Goal: Task Accomplishment & Management: Manage account settings

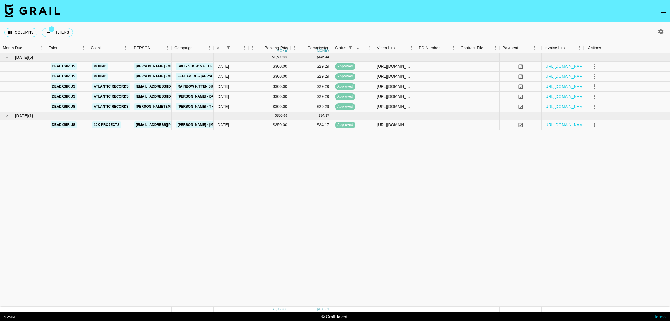
drag, startPoint x: 0, startPoint y: 0, endPoint x: 661, endPoint y: 8, distance: 660.5
click at [661, 8] on icon "open drawer" at bounding box center [663, 11] width 7 height 7
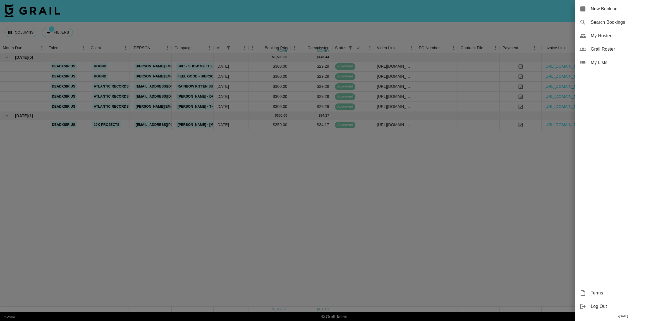
click at [611, 35] on span "My Roster" at bounding box center [628, 35] width 75 height 7
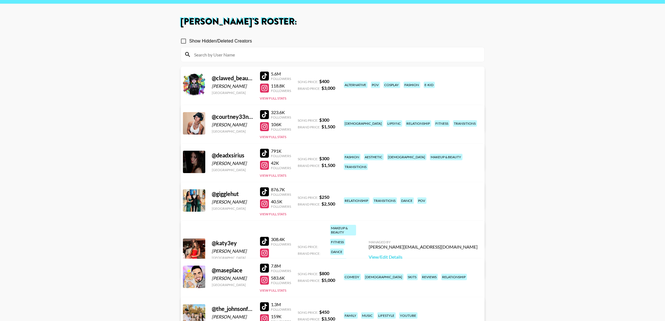
scroll to position [35, 0]
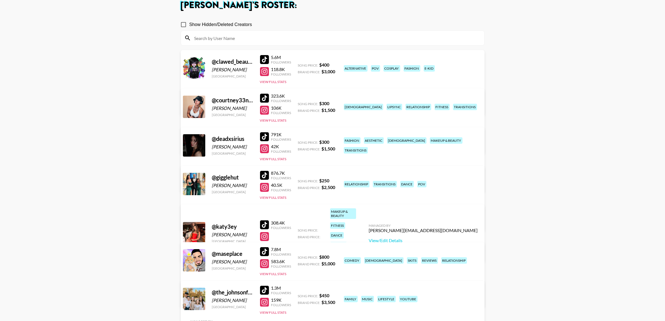
click at [183, 23] on input "Show Hidden/Deleted Creators" at bounding box center [184, 25] width 12 height 12
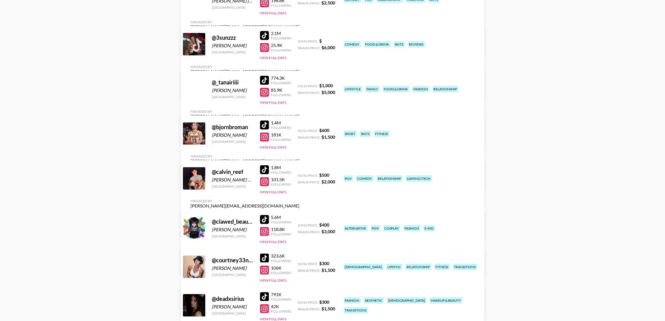
scroll to position [105, 0]
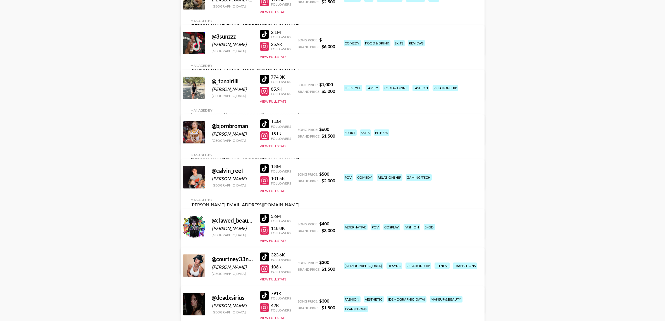
click at [300, 87] on link "View/Edit Details" at bounding box center [245, 90] width 109 height 6
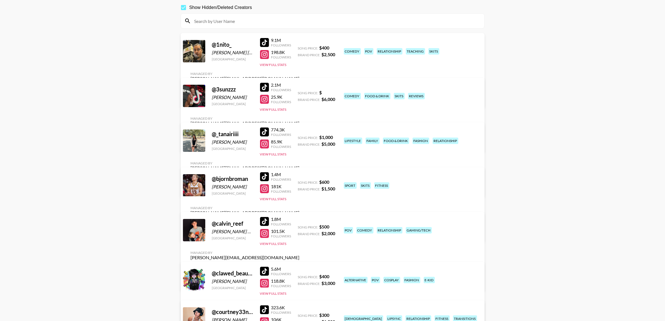
scroll to position [0, 0]
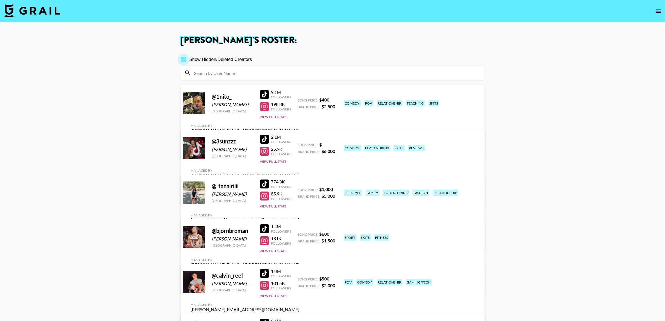
click at [184, 59] on input "Show Hidden/Deleted Creators" at bounding box center [184, 60] width 12 height 12
checkbox input "false"
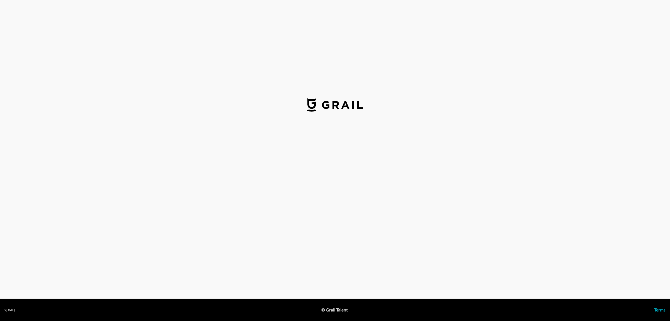
select select "USD"
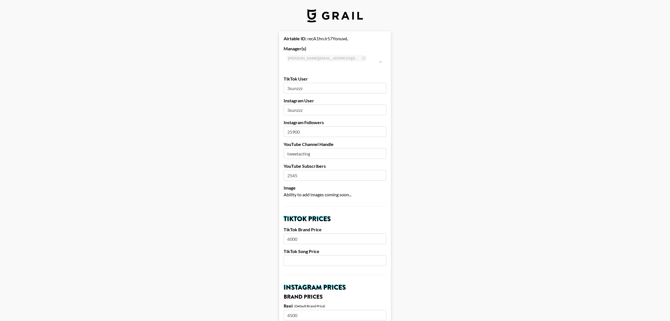
type input "[GEOGRAPHIC_DATA]"
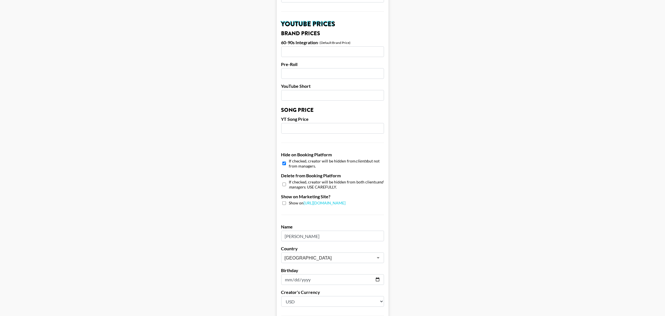
scroll to position [419, 0]
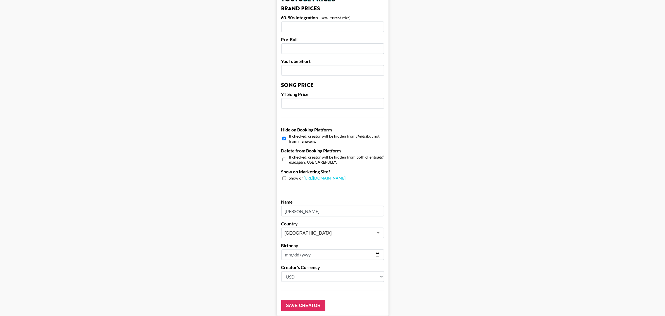
click at [286, 134] on input "checkbox" at bounding box center [284, 138] width 4 height 8
checkbox input "false"
click at [301, 300] on input "Save Creator" at bounding box center [303, 305] width 44 height 11
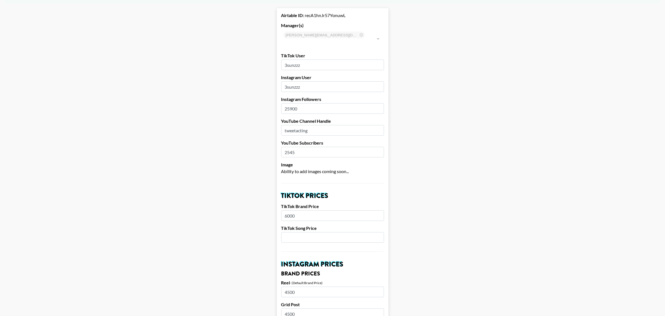
scroll to position [0, 0]
